Goal: Task Accomplishment & Management: Complete application form

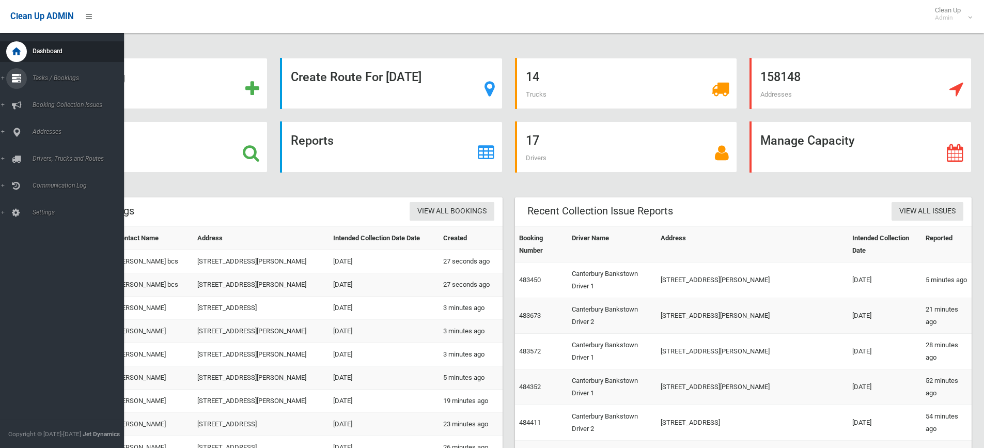
click at [2, 78] on link "Tasks / Bookings" at bounding box center [66, 78] width 132 height 21
click at [44, 153] on span "Search" at bounding box center [75, 153] width 93 height 7
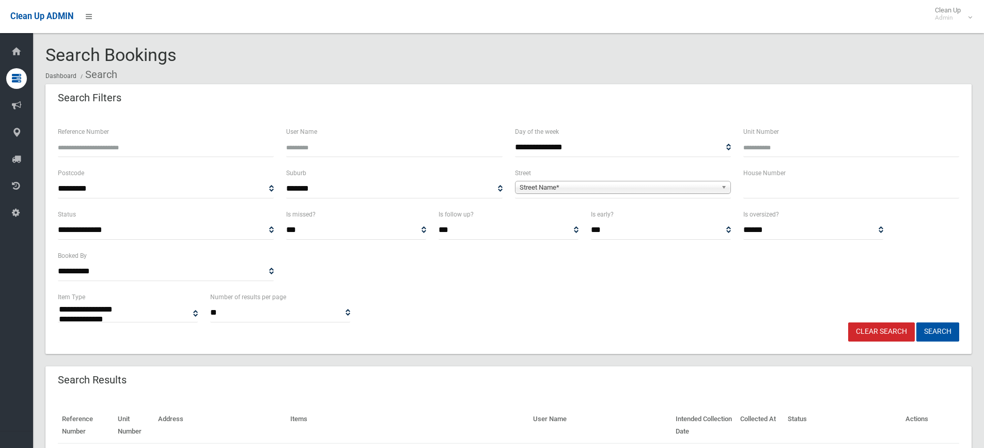
select select
click at [762, 190] on input "text" at bounding box center [851, 188] width 216 height 19
type input "*"
click at [572, 186] on span "Street Name*" at bounding box center [618, 187] width 197 height 12
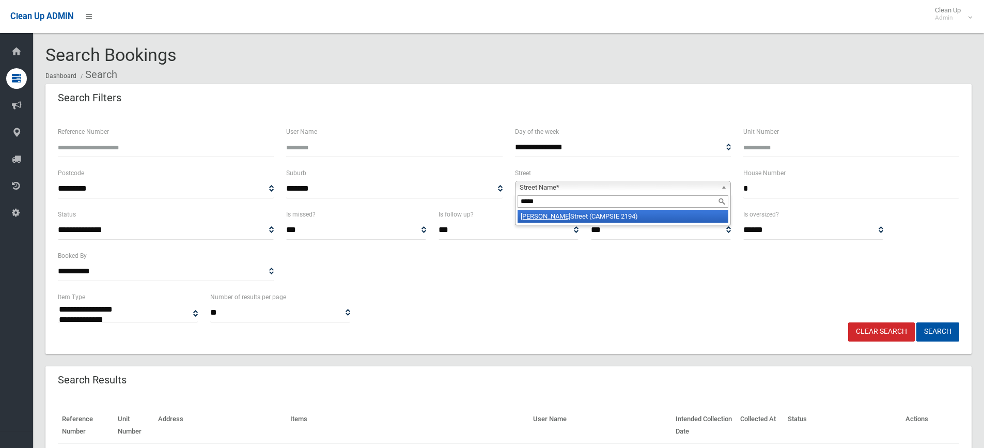
type input "*****"
click at [571, 218] on li "Byron Street (CAMPSIE 2194)" at bounding box center [623, 216] width 211 height 13
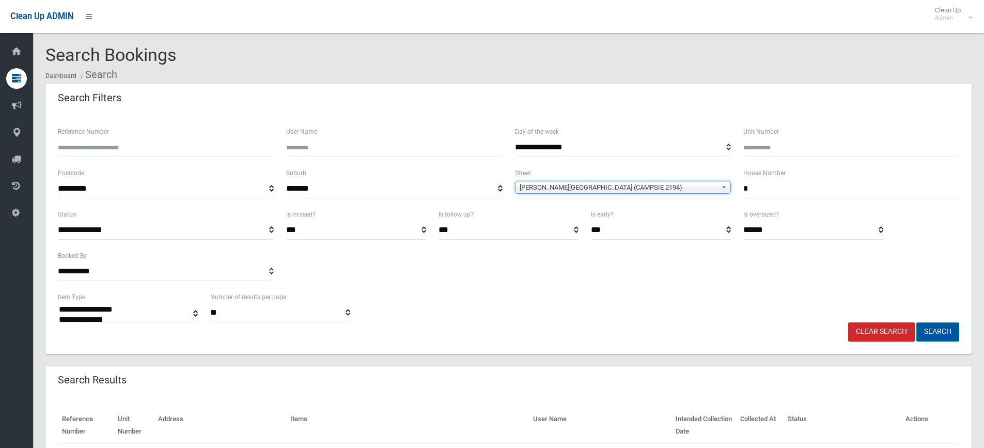
click at [943, 333] on button "Search" at bounding box center [937, 331] width 43 height 19
select select
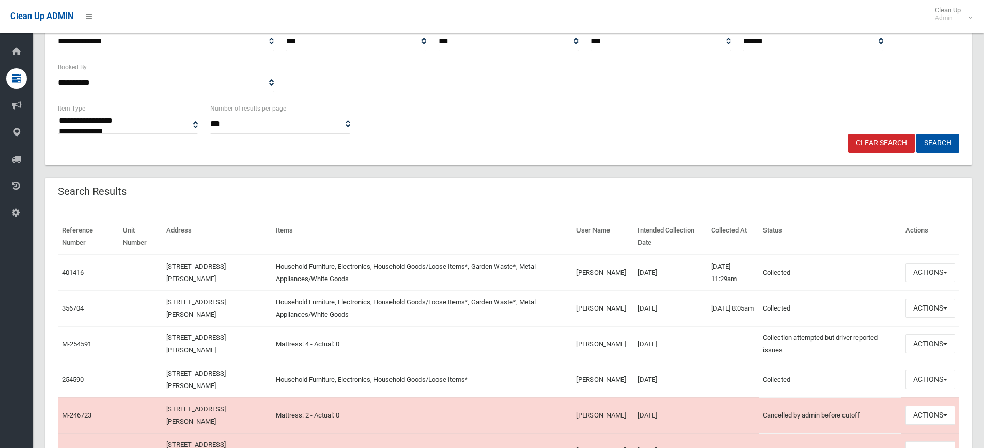
scroll to position [207, 0]
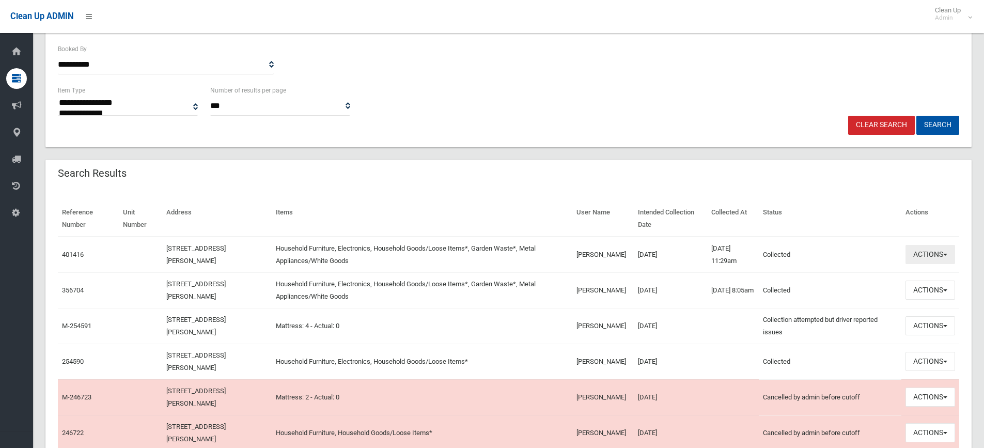
click at [946, 255] on span "button" at bounding box center [945, 255] width 4 height 2
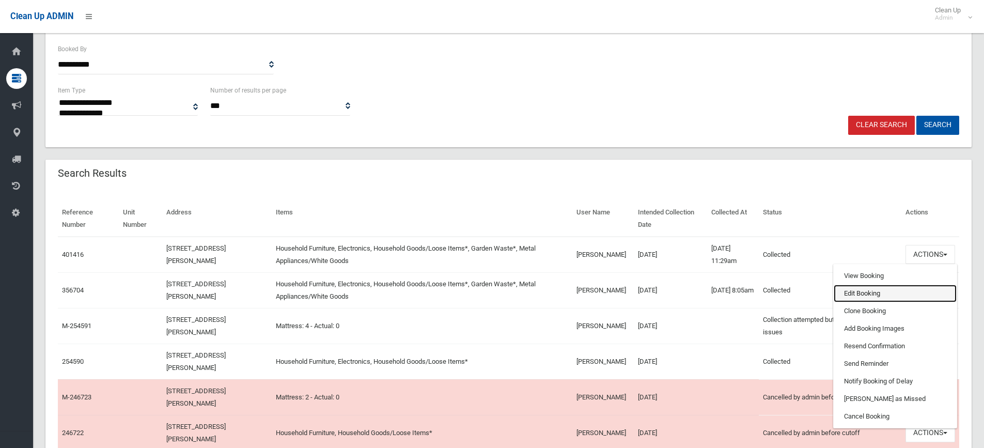
click at [854, 291] on link "Edit Booking" at bounding box center [895, 294] width 123 height 18
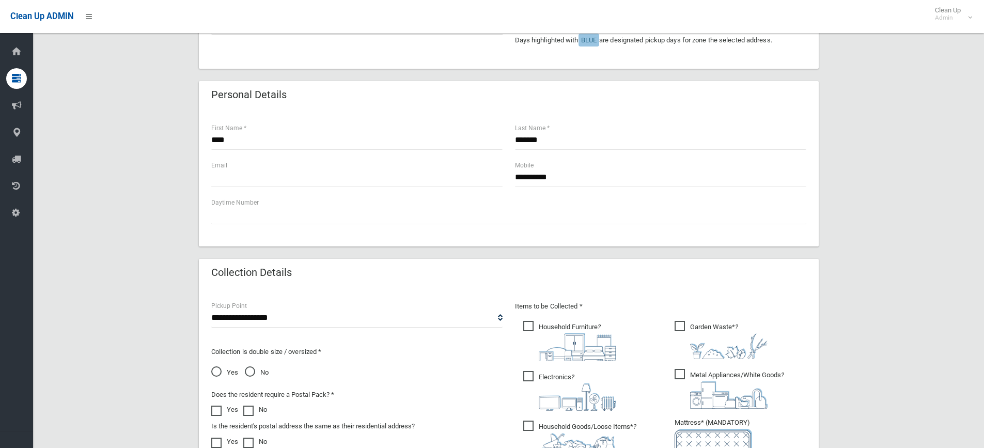
scroll to position [207, 0]
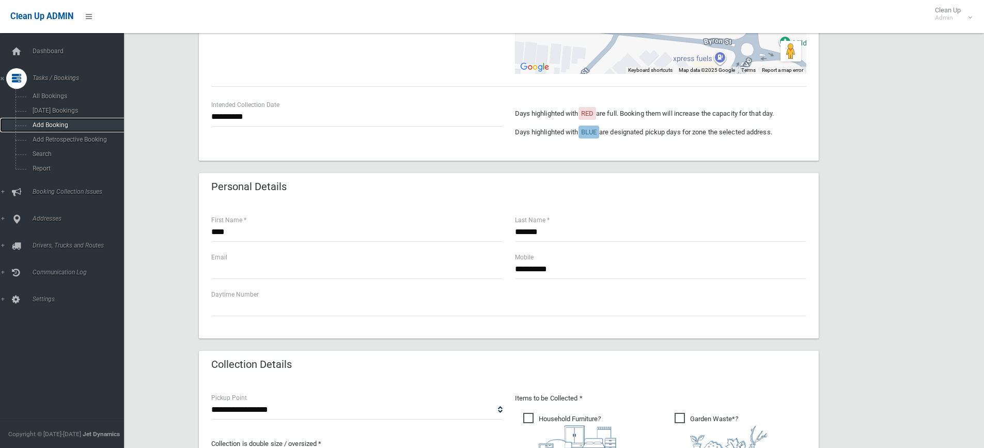
click at [51, 123] on span "Add Booking" at bounding box center [75, 124] width 93 height 7
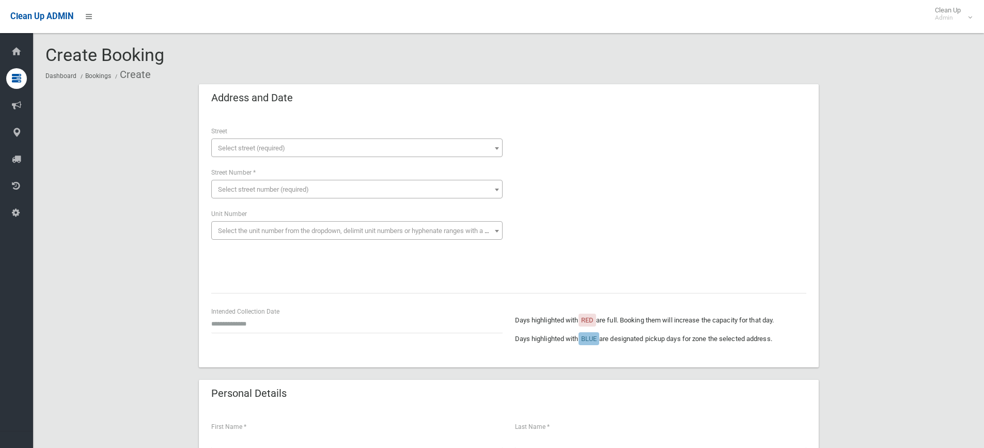
click at [228, 147] on span "Select street (required)" at bounding box center [251, 148] width 67 height 8
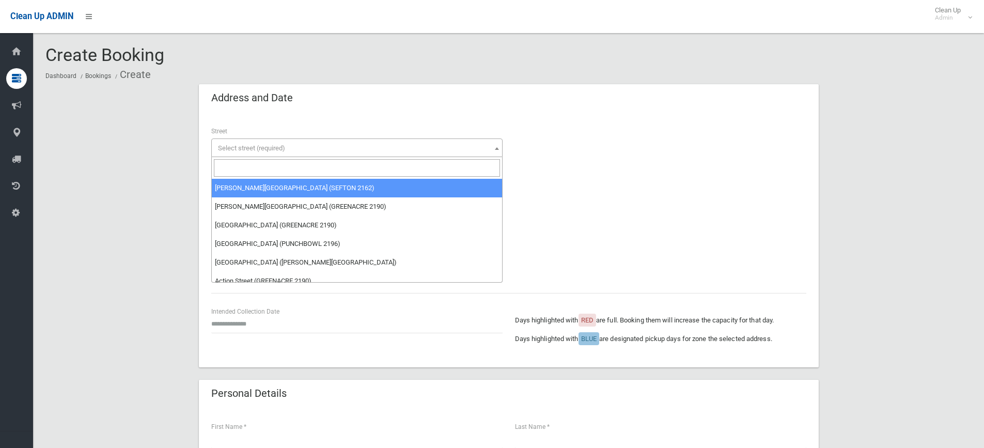
click at [232, 166] on input "search" at bounding box center [357, 168] width 286 height 18
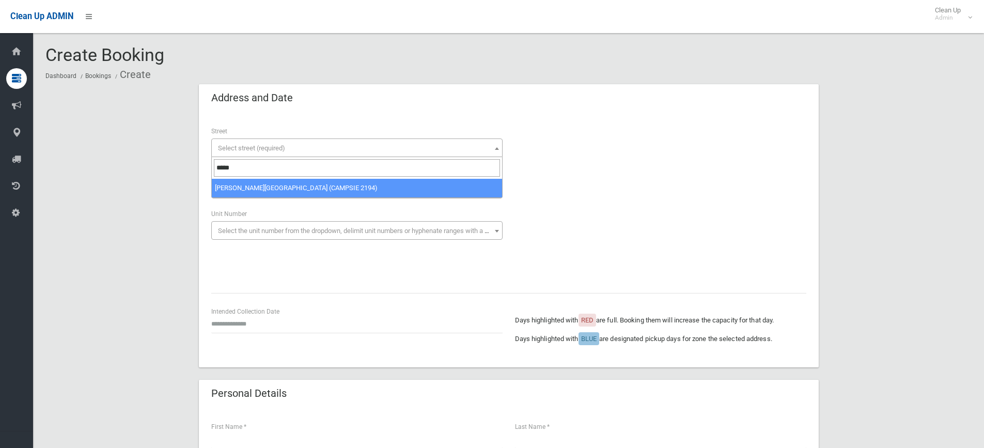
type input "*****"
drag, startPoint x: 284, startPoint y: 183, endPoint x: 246, endPoint y: 220, distance: 52.6
select select "***"
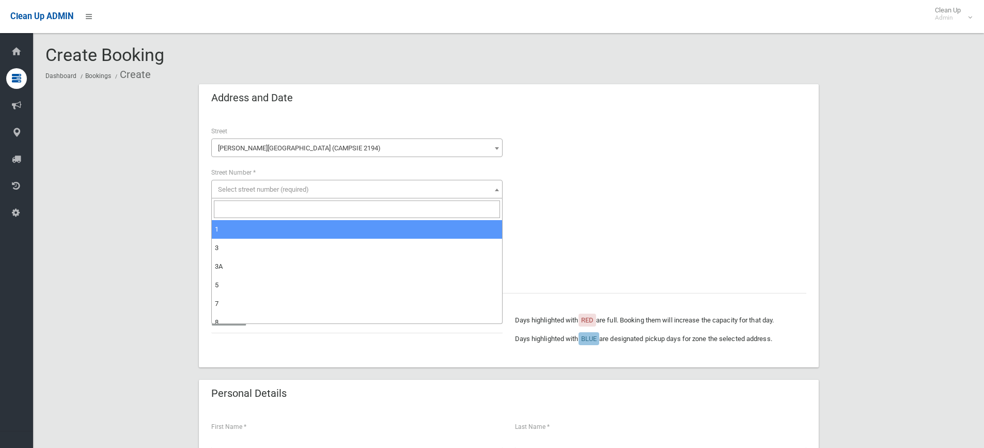
click at [232, 185] on span "Select street number (required)" at bounding box center [263, 189] width 91 height 8
click at [235, 208] on input "search" at bounding box center [357, 209] width 286 height 18
type input "*"
select select "*"
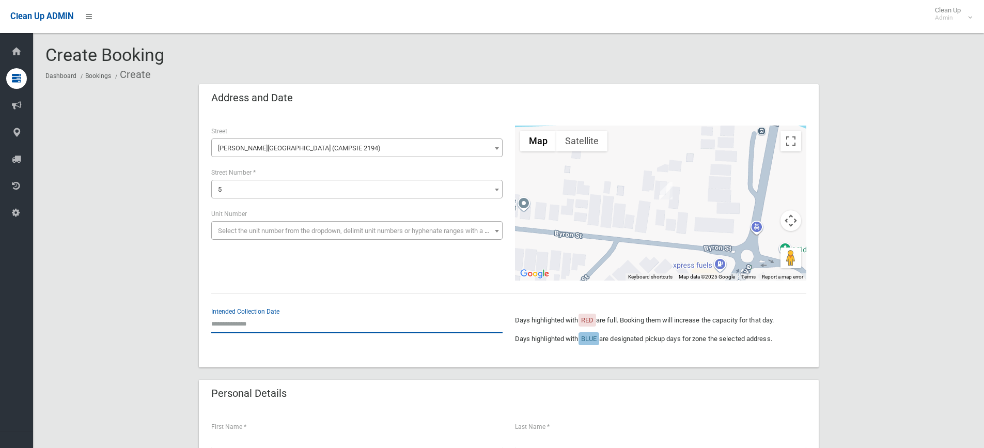
click at [242, 328] on input "text" at bounding box center [356, 323] width 291 height 19
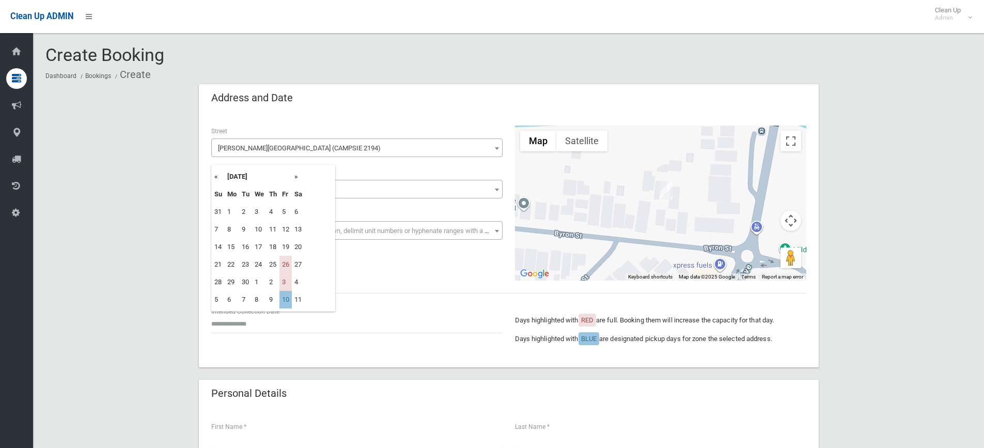
click at [300, 177] on th "»" at bounding box center [298, 177] width 13 height 18
click at [284, 232] on td "10" at bounding box center [285, 230] width 12 height 18
type input "**********"
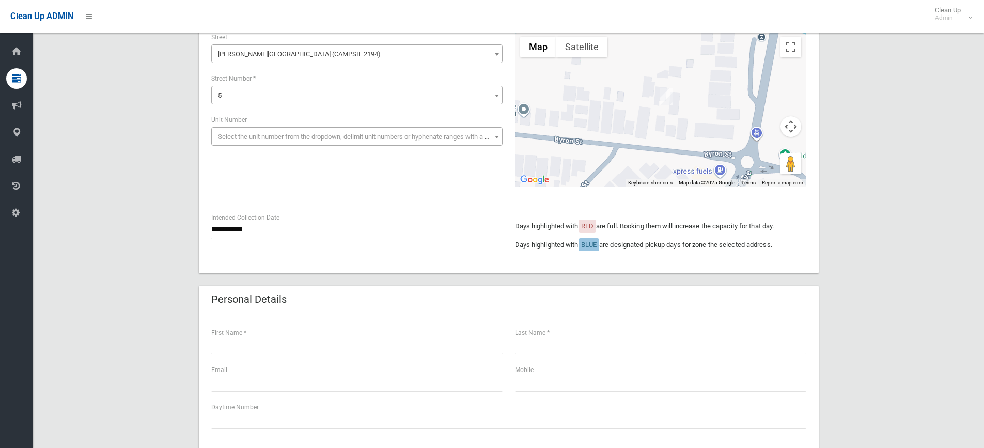
scroll to position [103, 0]
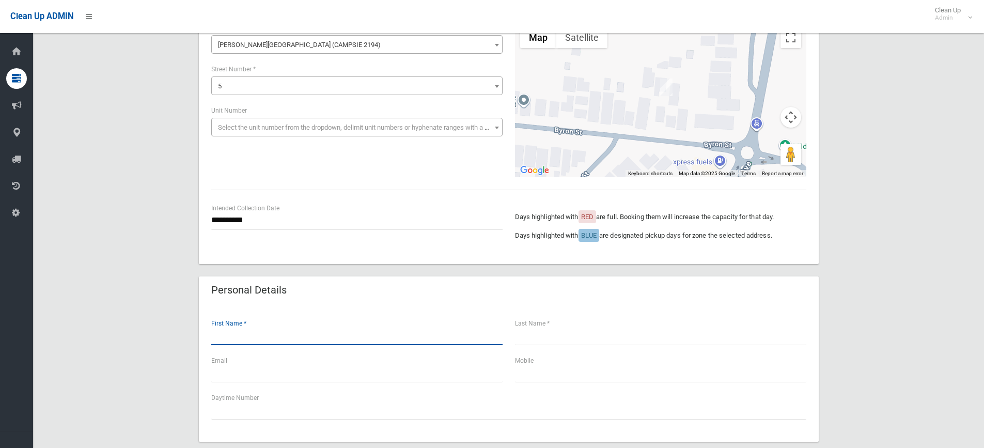
click at [221, 337] on input "text" at bounding box center [356, 335] width 291 height 19
type input "****"
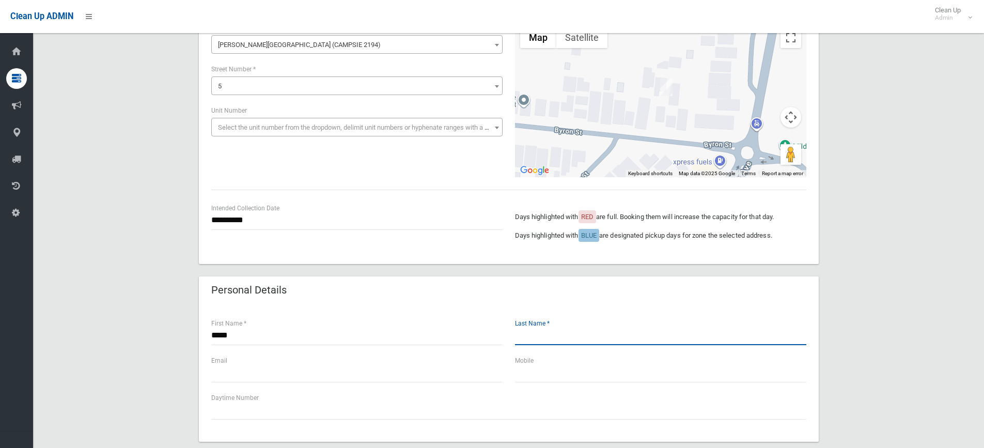
click at [549, 337] on input "text" at bounding box center [660, 335] width 291 height 19
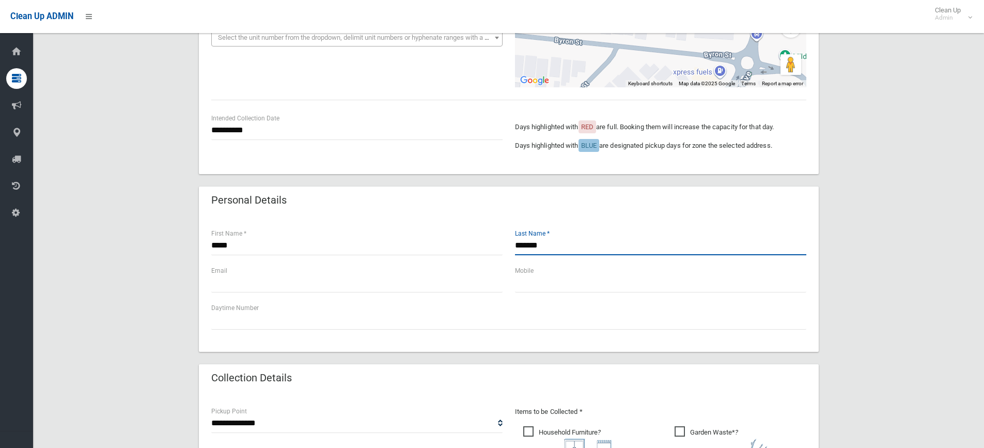
scroll to position [207, 0]
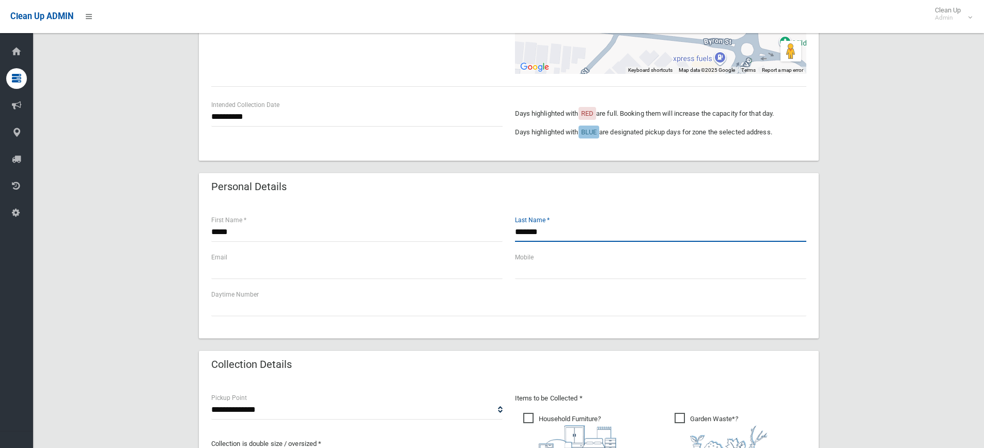
type input "*******"
click at [527, 268] on input "text" at bounding box center [660, 269] width 291 height 19
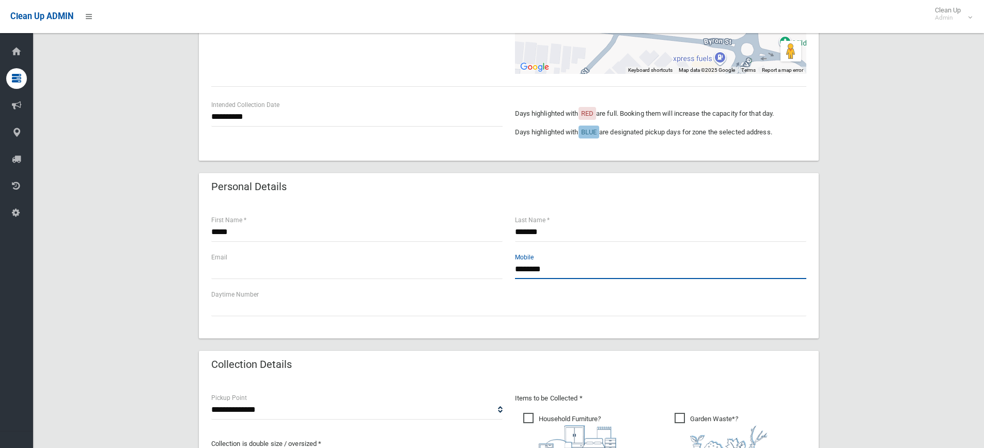
click at [533, 269] on input "********" at bounding box center [660, 269] width 291 height 19
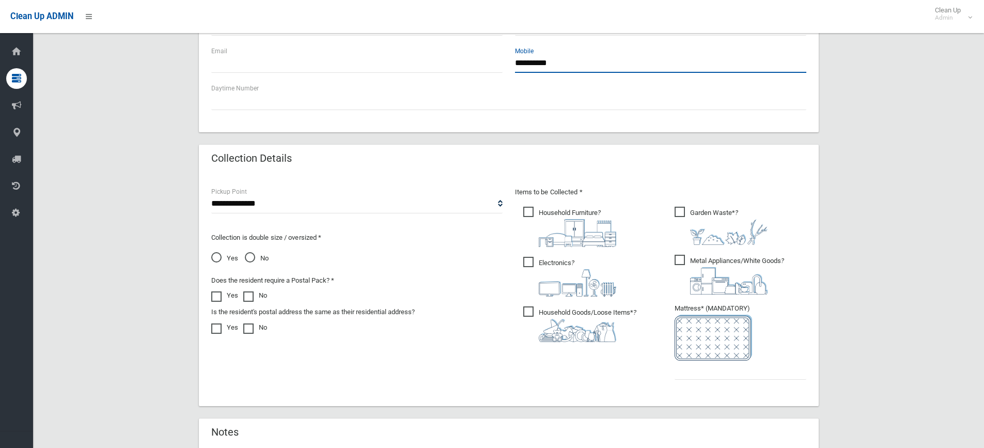
scroll to position [413, 0]
type input "**********"
click at [246, 256] on span "No" at bounding box center [257, 258] width 24 height 12
click at [527, 209] on span "Household Furniture ?" at bounding box center [569, 226] width 93 height 40
click at [527, 260] on span "Electronics ?" at bounding box center [569, 276] width 93 height 40
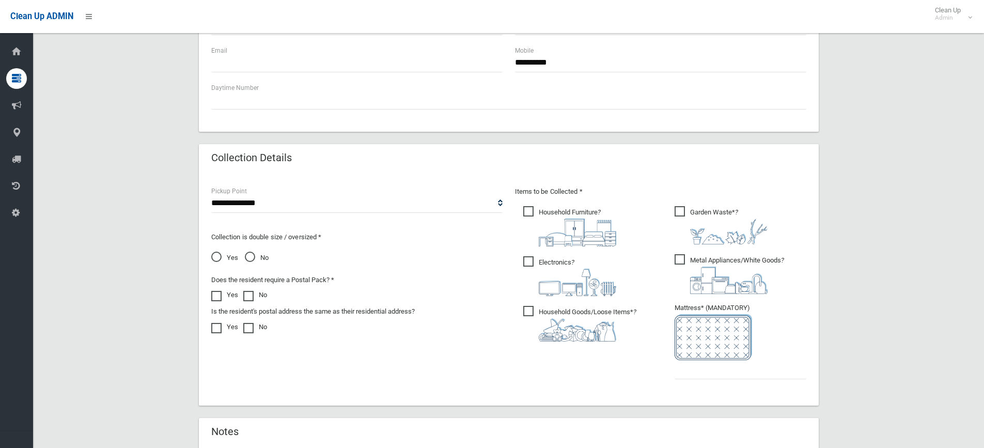
click at [526, 311] on span "Household Goods/Loose Items* ?" at bounding box center [579, 324] width 113 height 36
click at [680, 258] on span "Metal Appliances/White Goods ?" at bounding box center [730, 274] width 110 height 40
click at [697, 376] on input "text" at bounding box center [741, 369] width 132 height 19
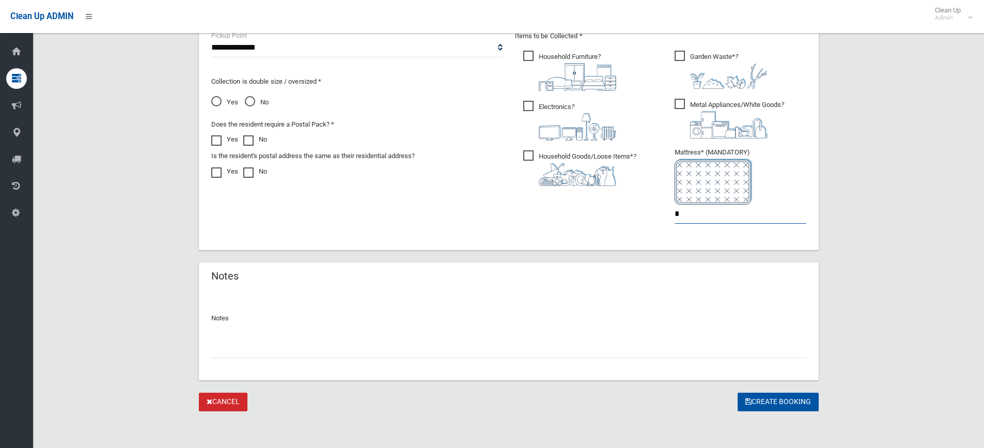
scroll to position [569, 0]
type input "*"
click at [772, 400] on button "Create Booking" at bounding box center [778, 401] width 81 height 19
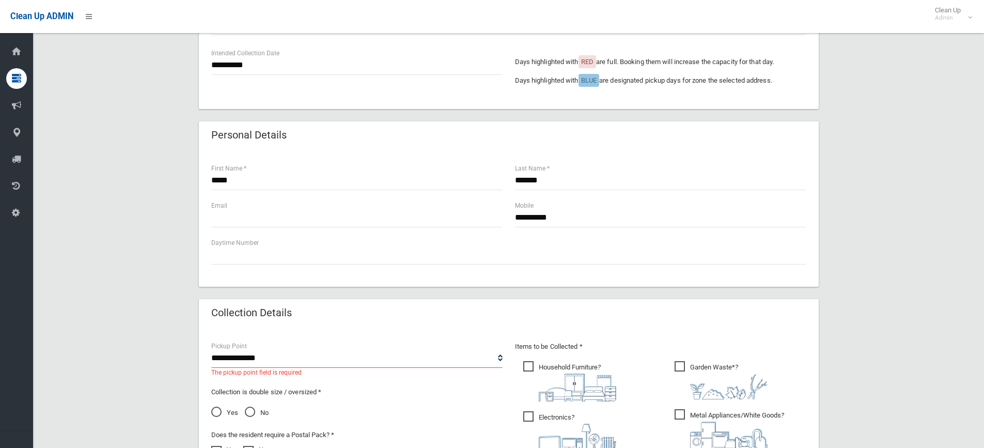
scroll to position [310, 0]
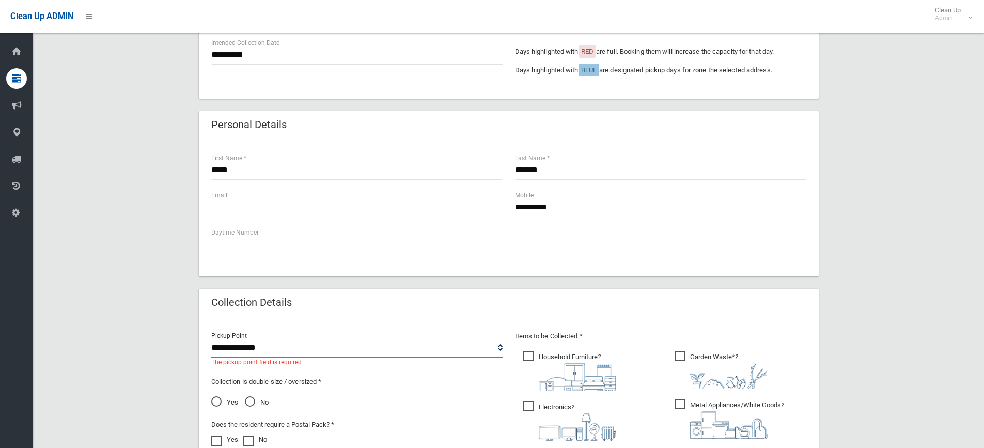
click at [259, 344] on select "**********" at bounding box center [356, 347] width 291 height 19
select select "*"
click at [211, 338] on select "**********" at bounding box center [356, 347] width 291 height 19
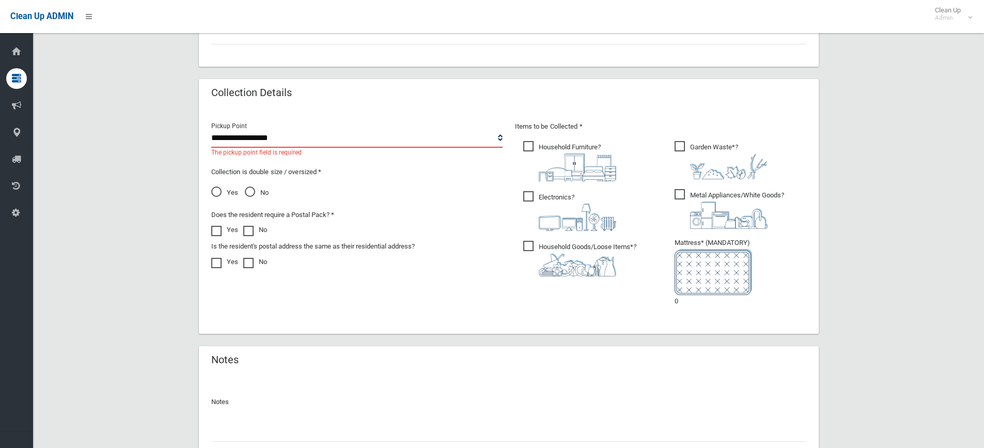
scroll to position [604, 0]
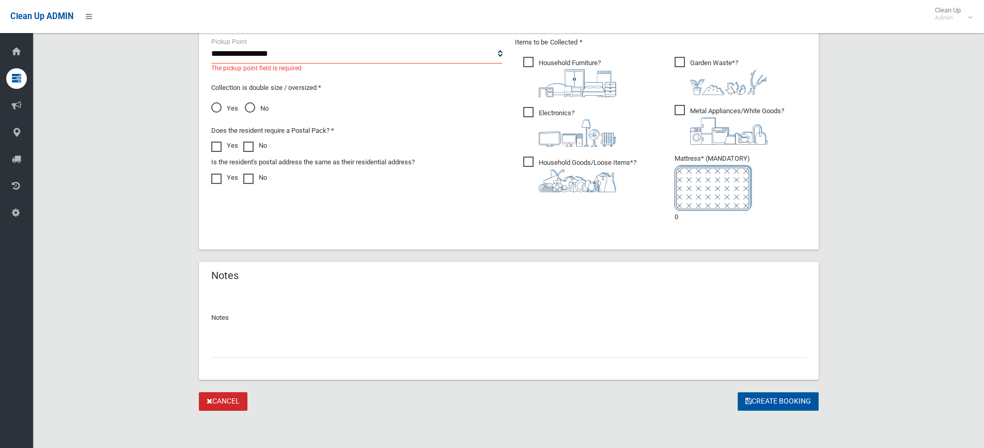
click at [780, 402] on button "Create Booking" at bounding box center [778, 401] width 81 height 19
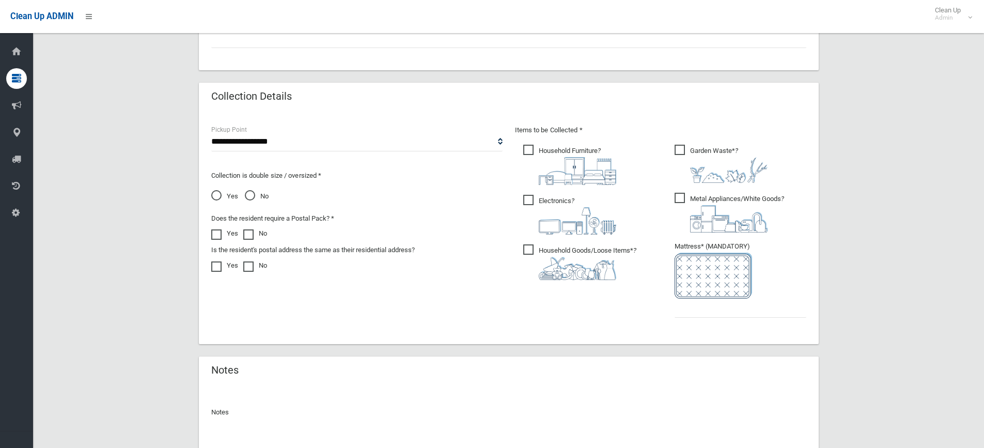
scroll to position [517, 0]
click at [678, 310] on input "text" at bounding box center [741, 307] width 132 height 19
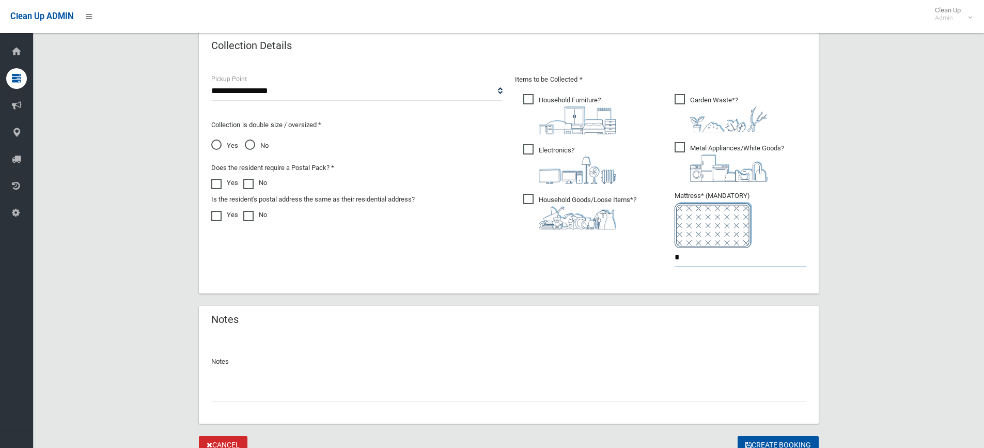
scroll to position [611, 0]
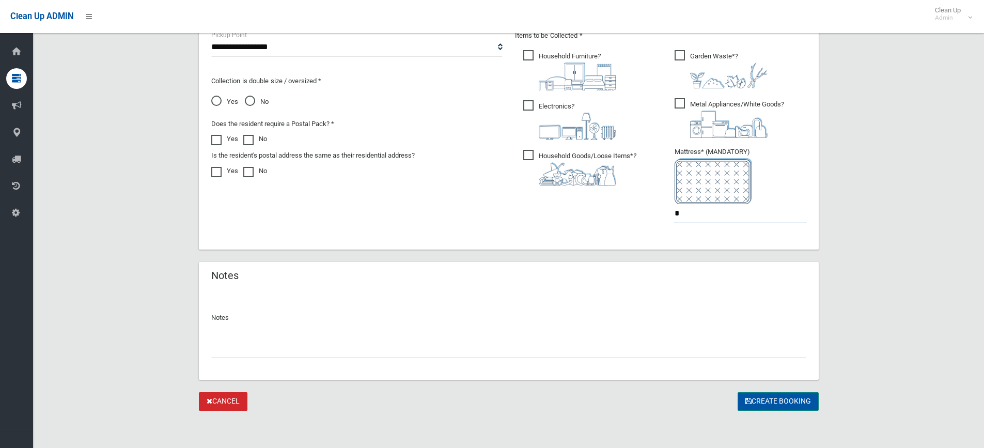
type input "*"
click at [766, 402] on button "Create Booking" at bounding box center [778, 401] width 81 height 19
